Goal: Find specific page/section: Find specific page/section

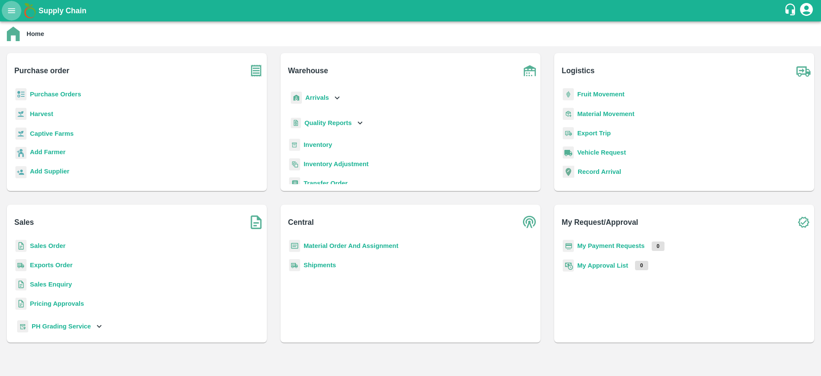
click at [16, 14] on icon "open drawer" at bounding box center [11, 10] width 9 height 9
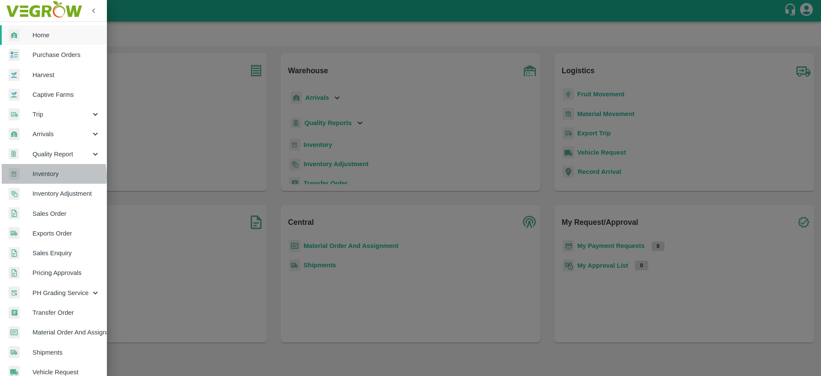
click at [47, 176] on span "Inventory" at bounding box center [67, 173] width 68 height 9
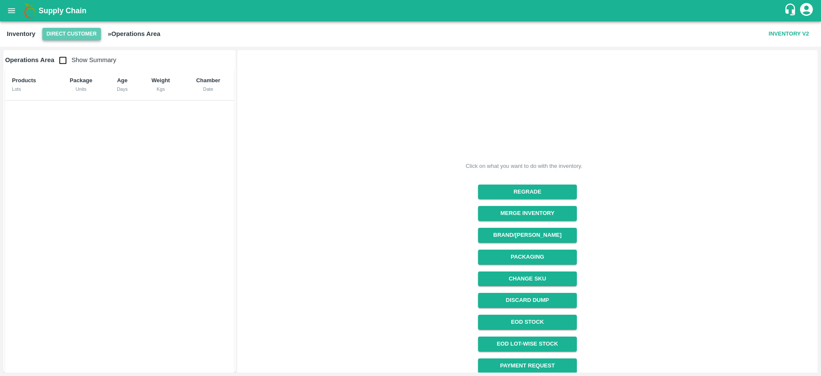
click at [87, 32] on button "Direct Customer" at bounding box center [71, 34] width 59 height 12
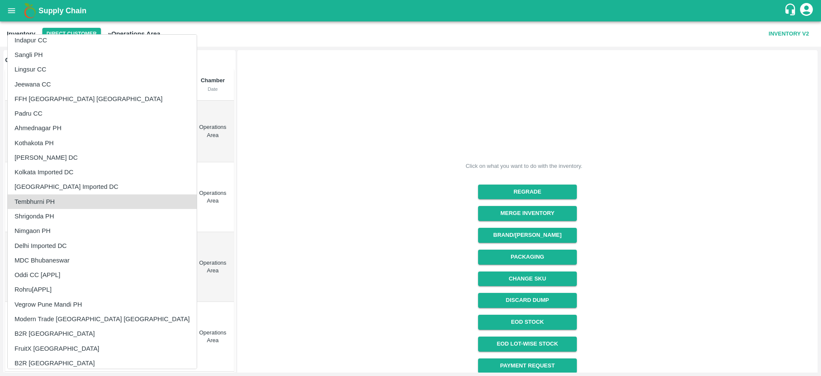
scroll to position [563, 0]
